Goal: Navigation & Orientation: Find specific page/section

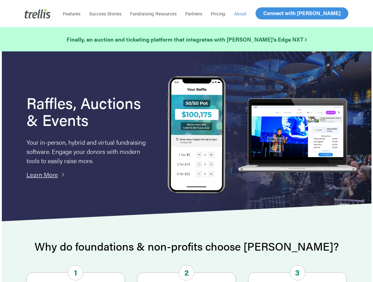
click at [240, 13] on span "About" at bounding box center [240, 13] width 12 height 6
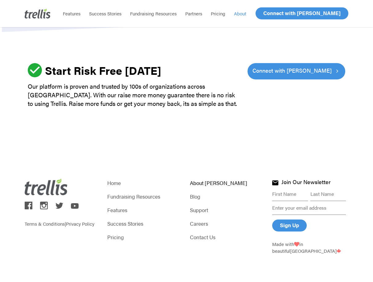
scroll to position [786, 0]
click at [198, 183] on link "About [PERSON_NAME]" at bounding box center [228, 183] width 76 height 9
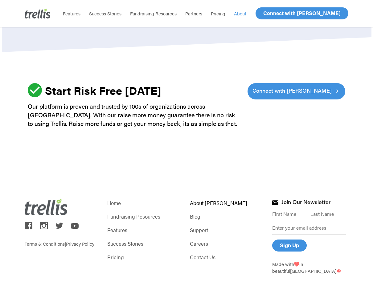
scroll to position [786, 0]
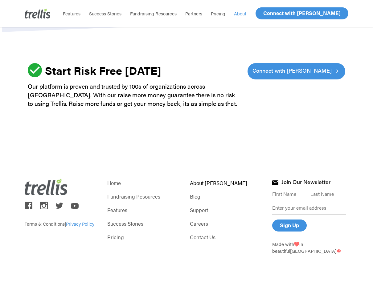
click at [77, 226] on link "Privacy Policy" at bounding box center [80, 224] width 28 height 6
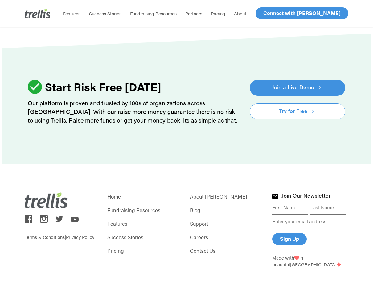
scroll to position [1934, 0]
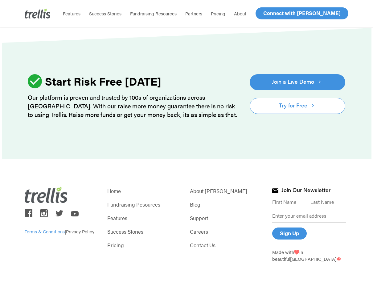
click at [43, 228] on link "Terms & Conditions" at bounding box center [45, 231] width 40 height 6
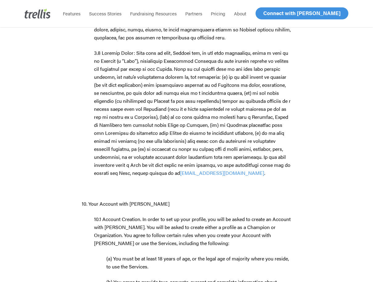
scroll to position [3975, 0]
